Goal: Task Accomplishment & Management: Manage account settings

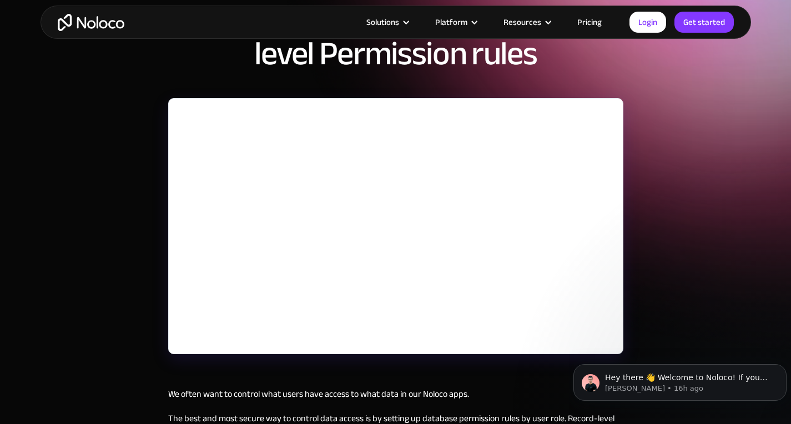
scroll to position [107, 0]
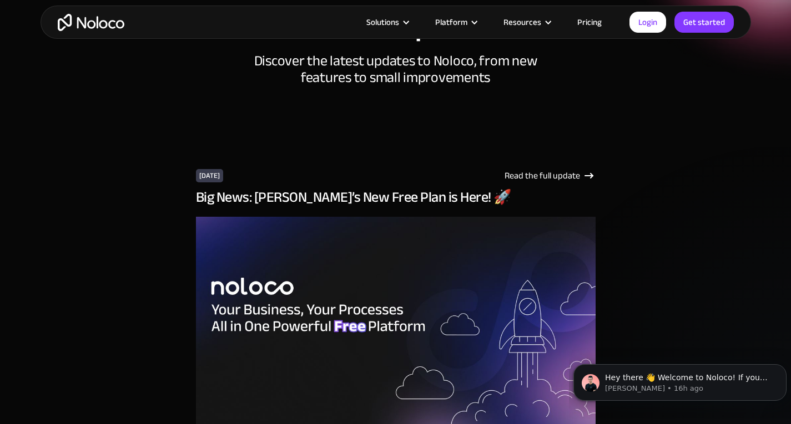
scroll to position [30, 0]
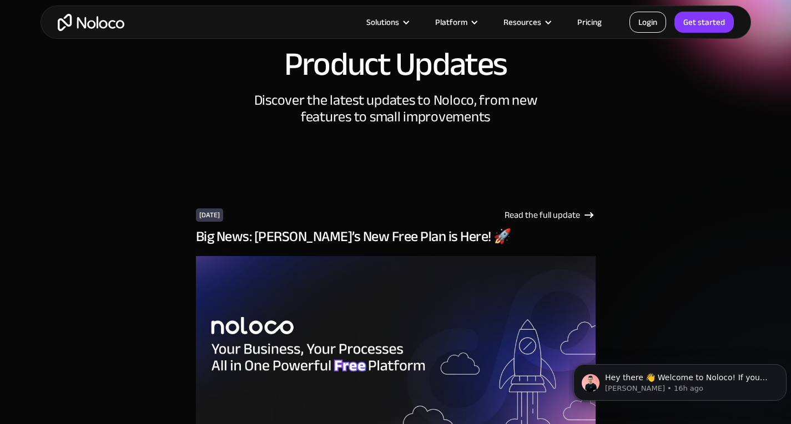
click at [646, 18] on link "Login" at bounding box center [647, 22] width 37 height 21
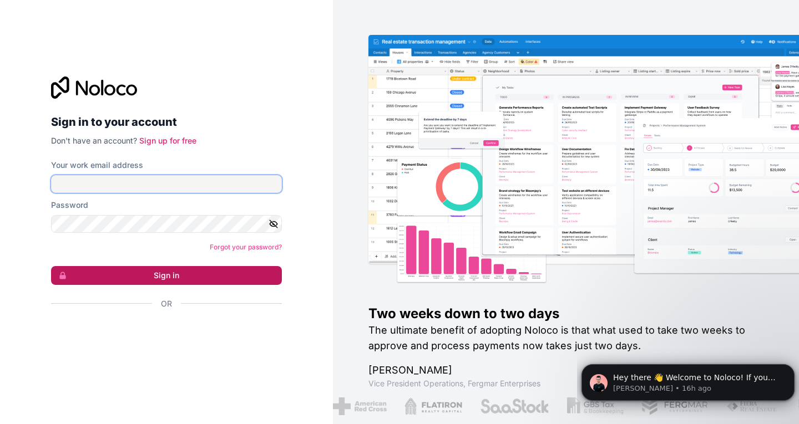
type input "sdelgado@prometheusrm.com"
click at [230, 274] on button "Sign in" at bounding box center [166, 275] width 231 height 19
